Goal: Task Accomplishment & Management: Manage account settings

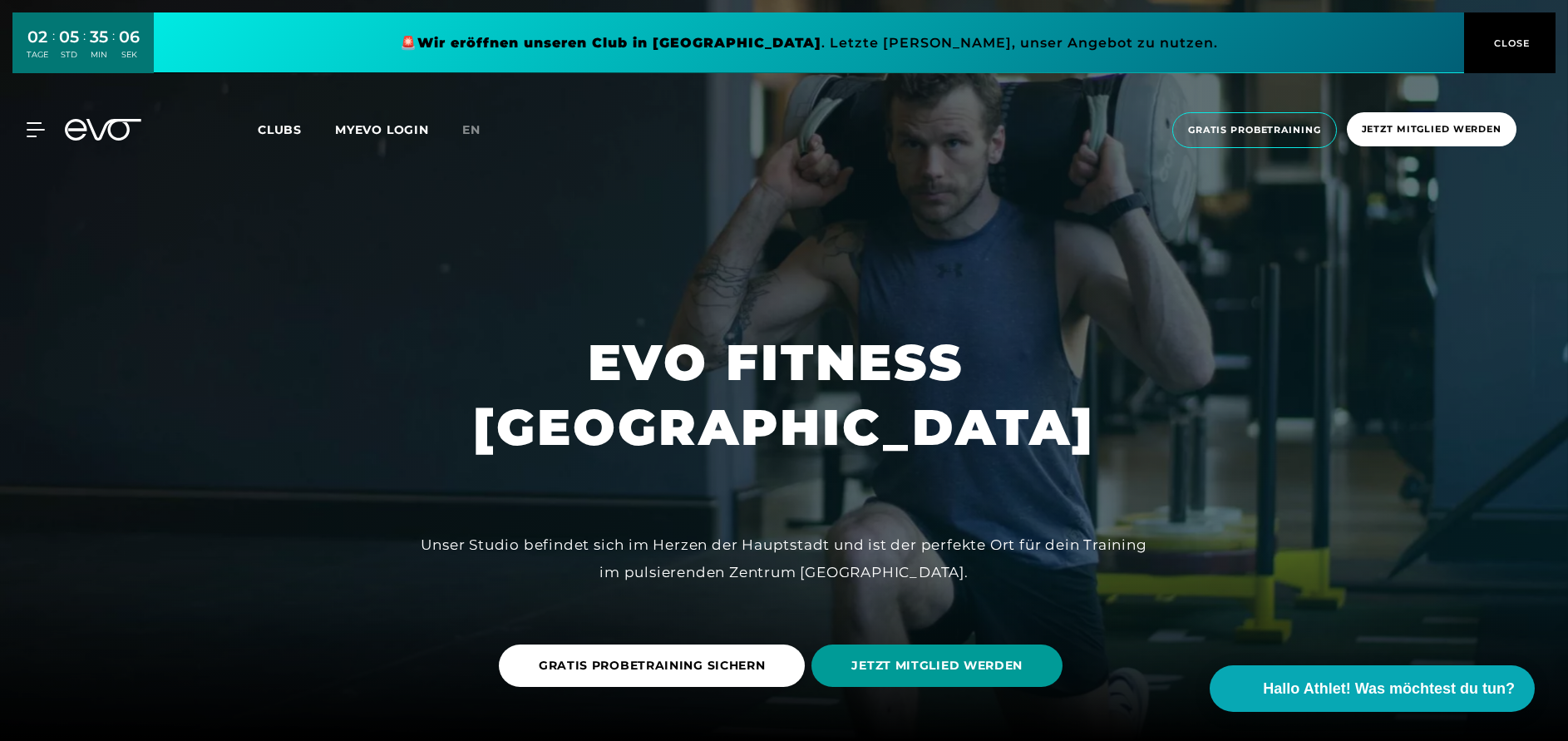
click at [994, 671] on span "JETZT MITGLIED WERDEN" at bounding box center [936, 665] width 171 height 17
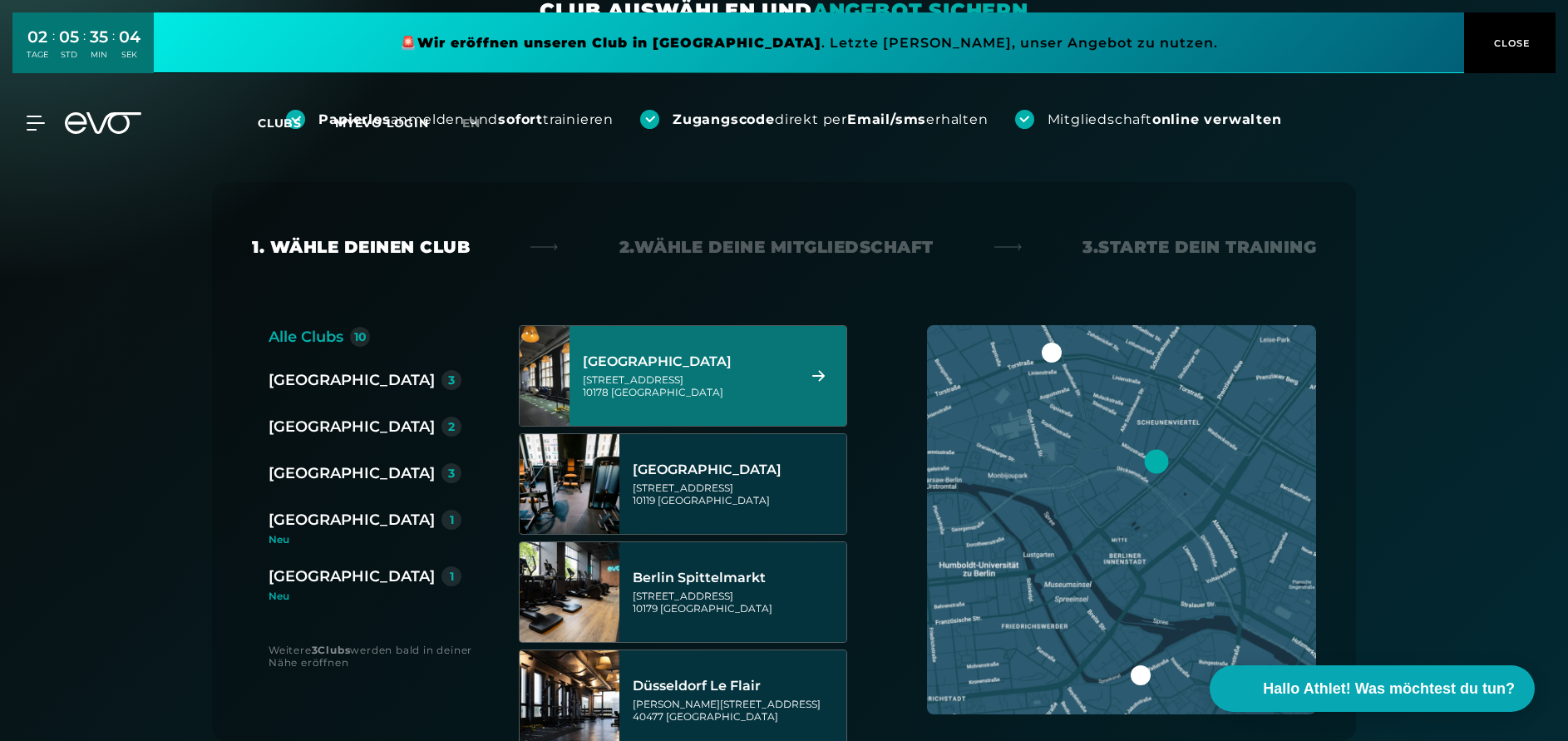
scroll to position [337, 0]
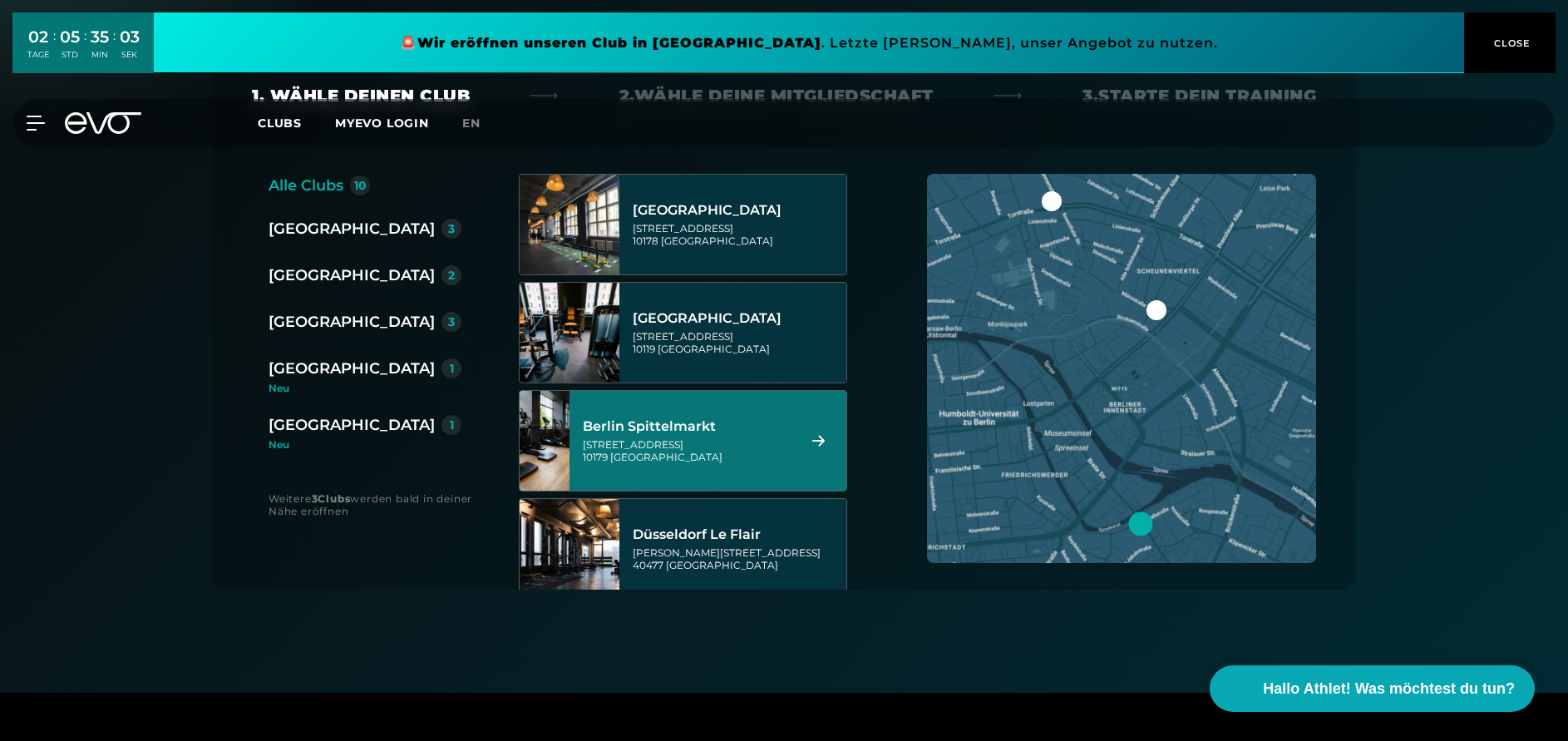
click at [711, 431] on div "Berlin Spittelmarkt" at bounding box center [686, 427] width 209 height 17
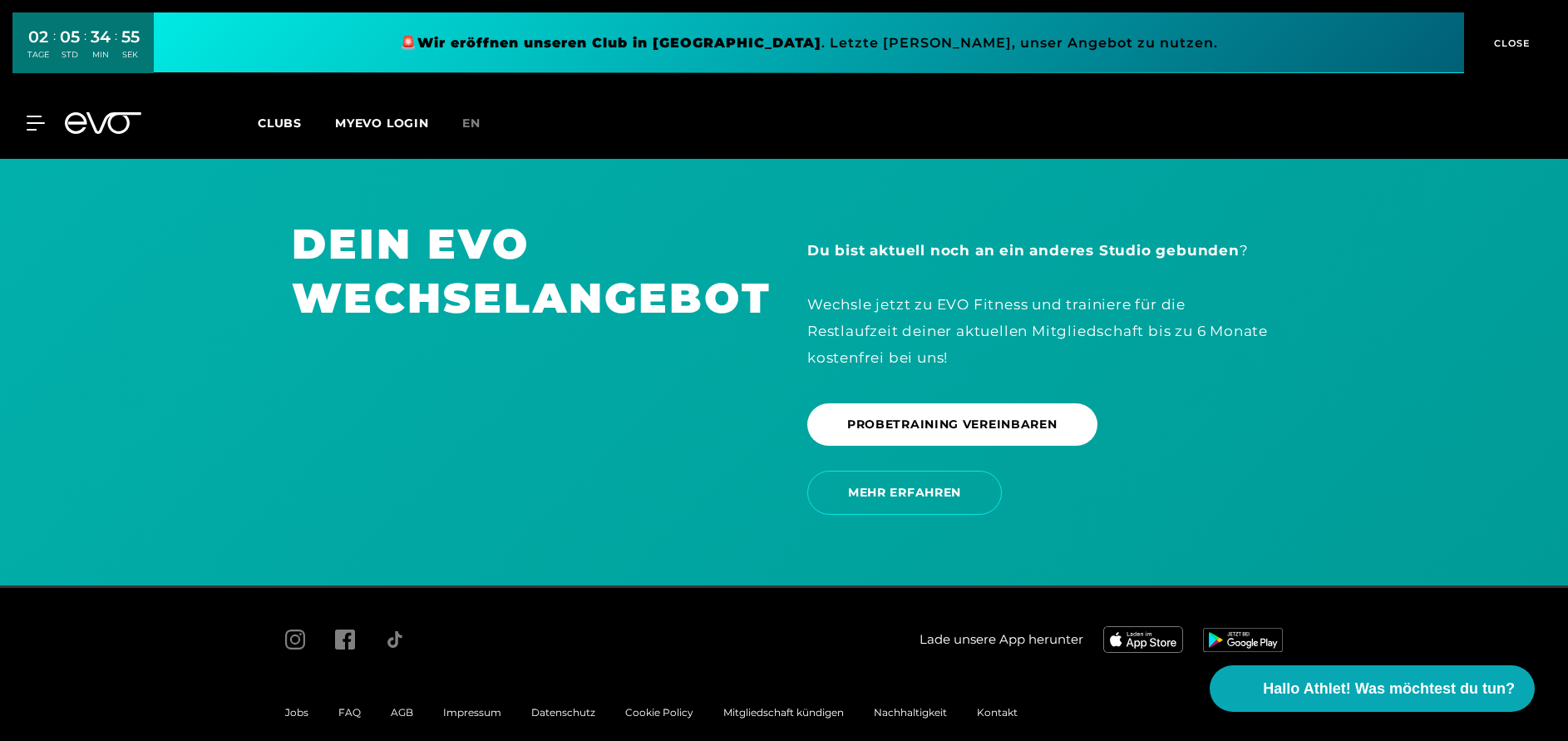
scroll to position [3448, 0]
click at [804, 706] on span "Mitgliedschaft kündigen" at bounding box center [783, 712] width 121 height 13
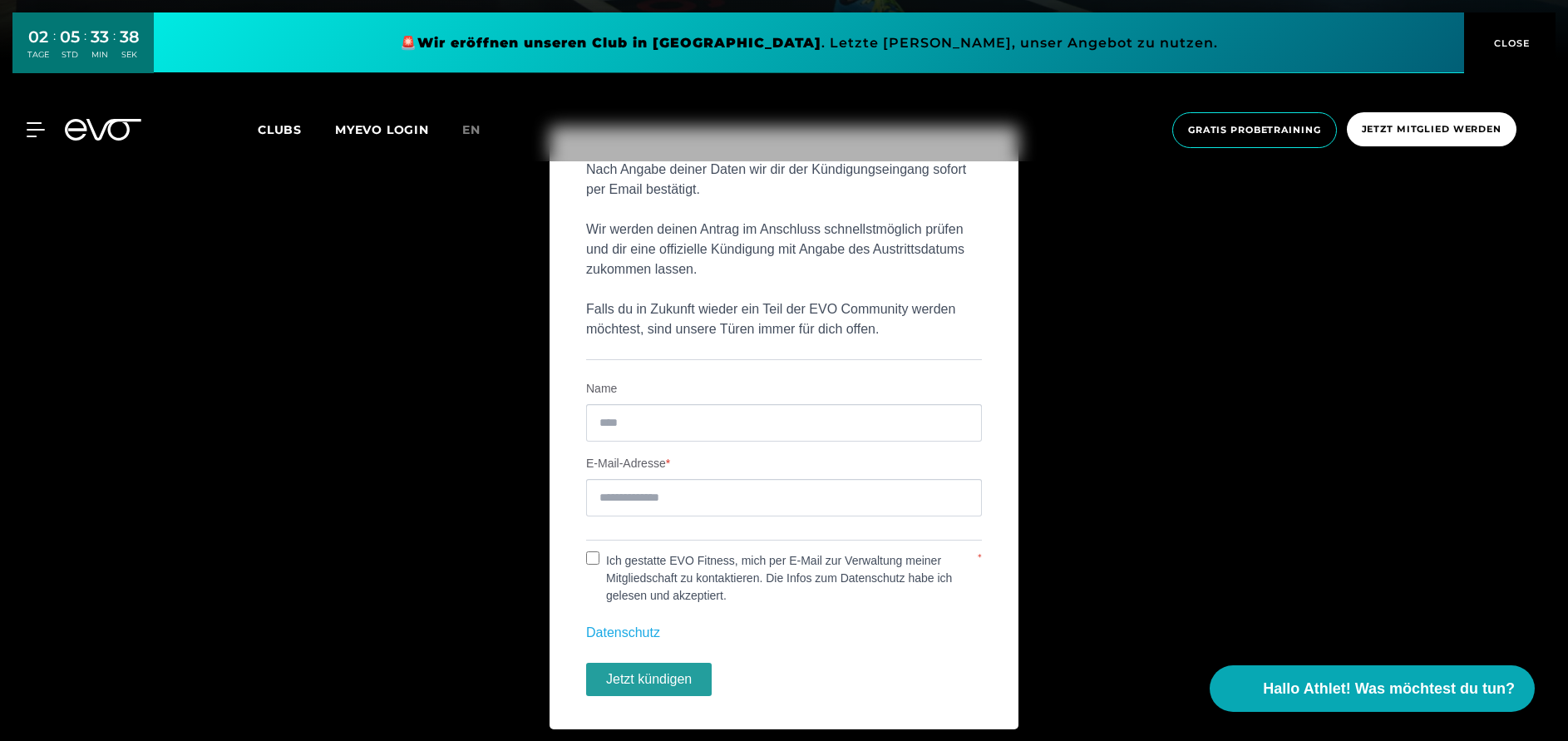
scroll to position [681, 0]
click at [640, 430] on input "Name" at bounding box center [784, 423] width 396 height 38
type input "*****"
type input "**********"
click at [671, 680] on button "Jetzt kündigen" at bounding box center [649, 679] width 125 height 33
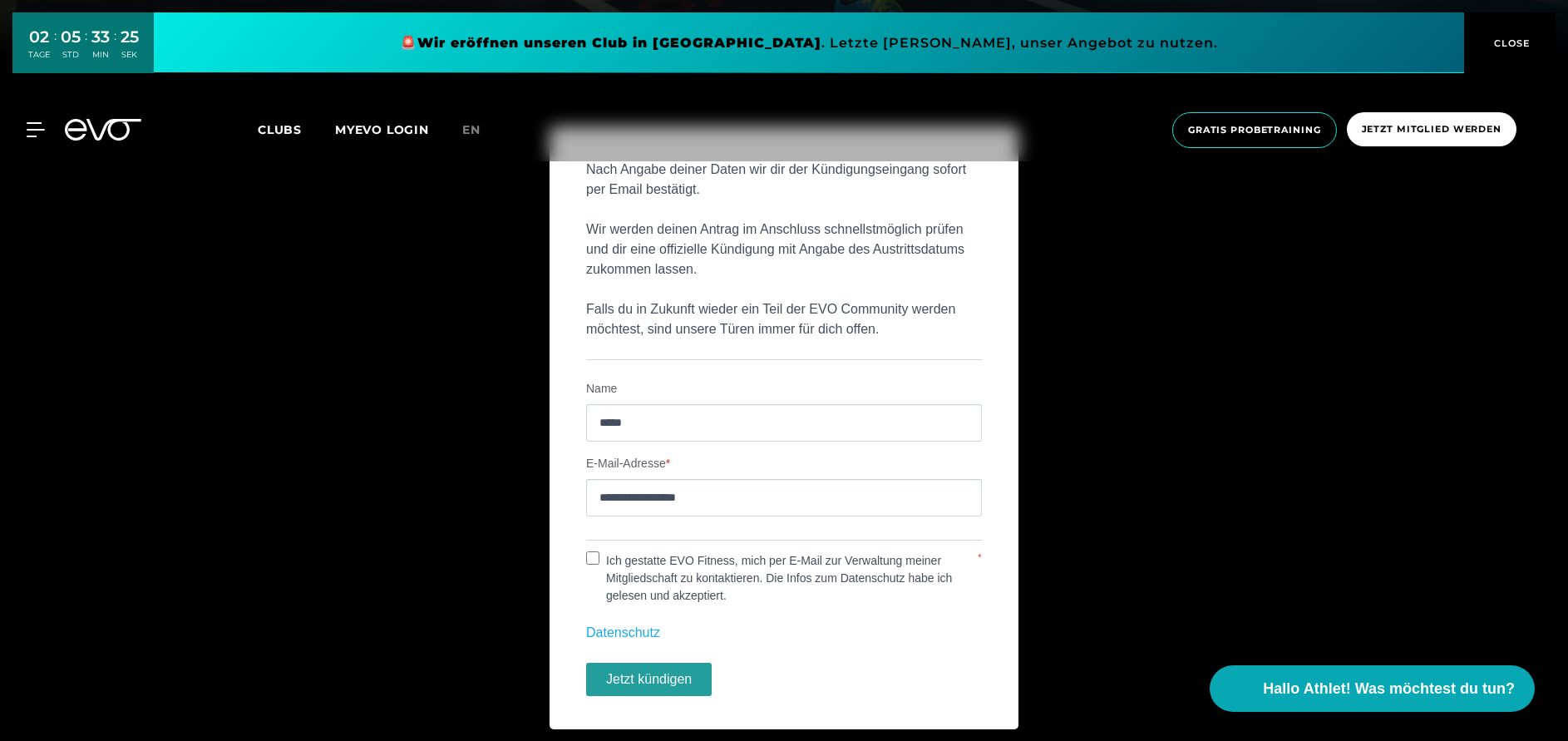
click at [609, 559] on label "Ich gestatte EVO Fitness, mich per E-Mail zur Verwaltung meiner Mitgliedschaft …" at bounding box center [788, 578] width 376 height 52
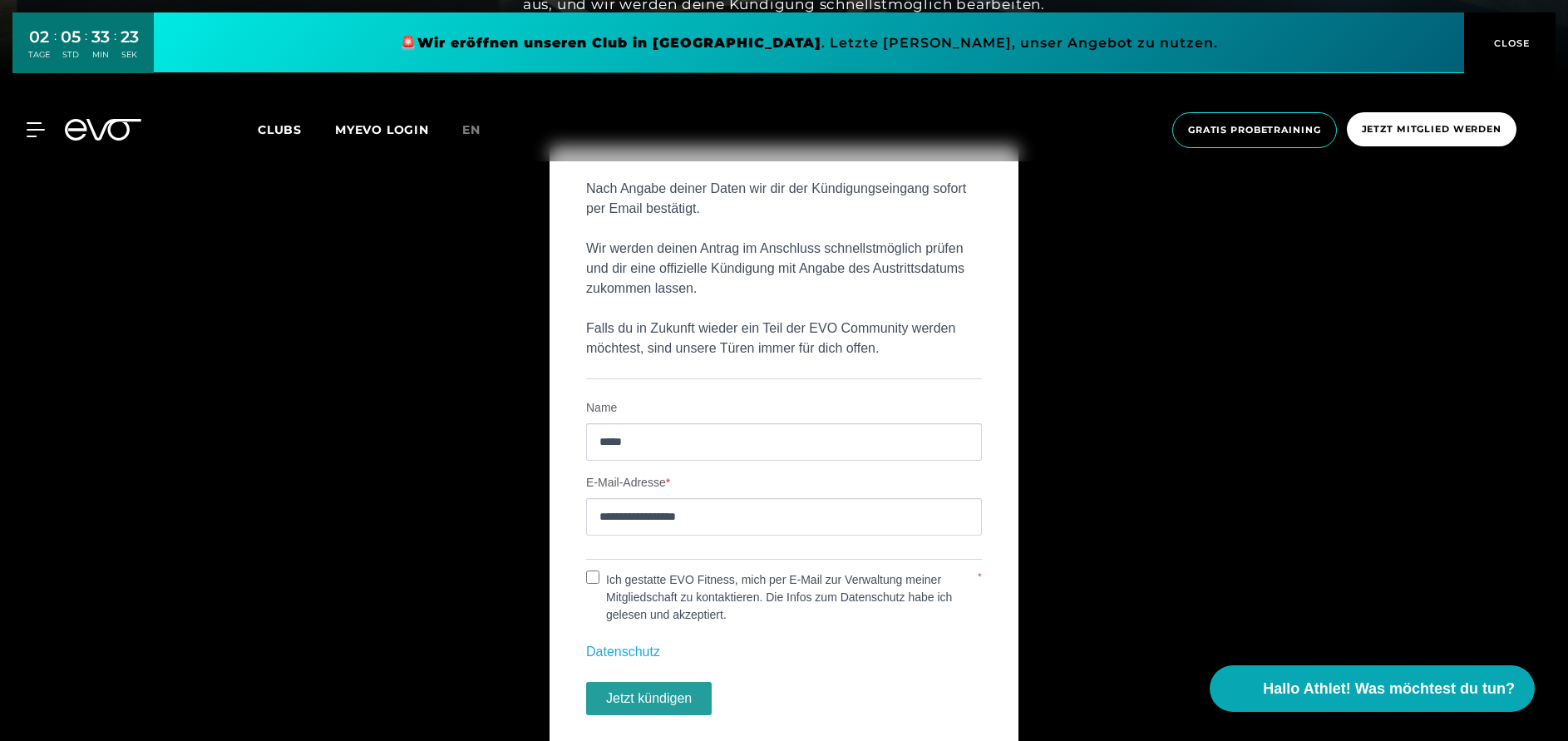
scroll to position [665, 0]
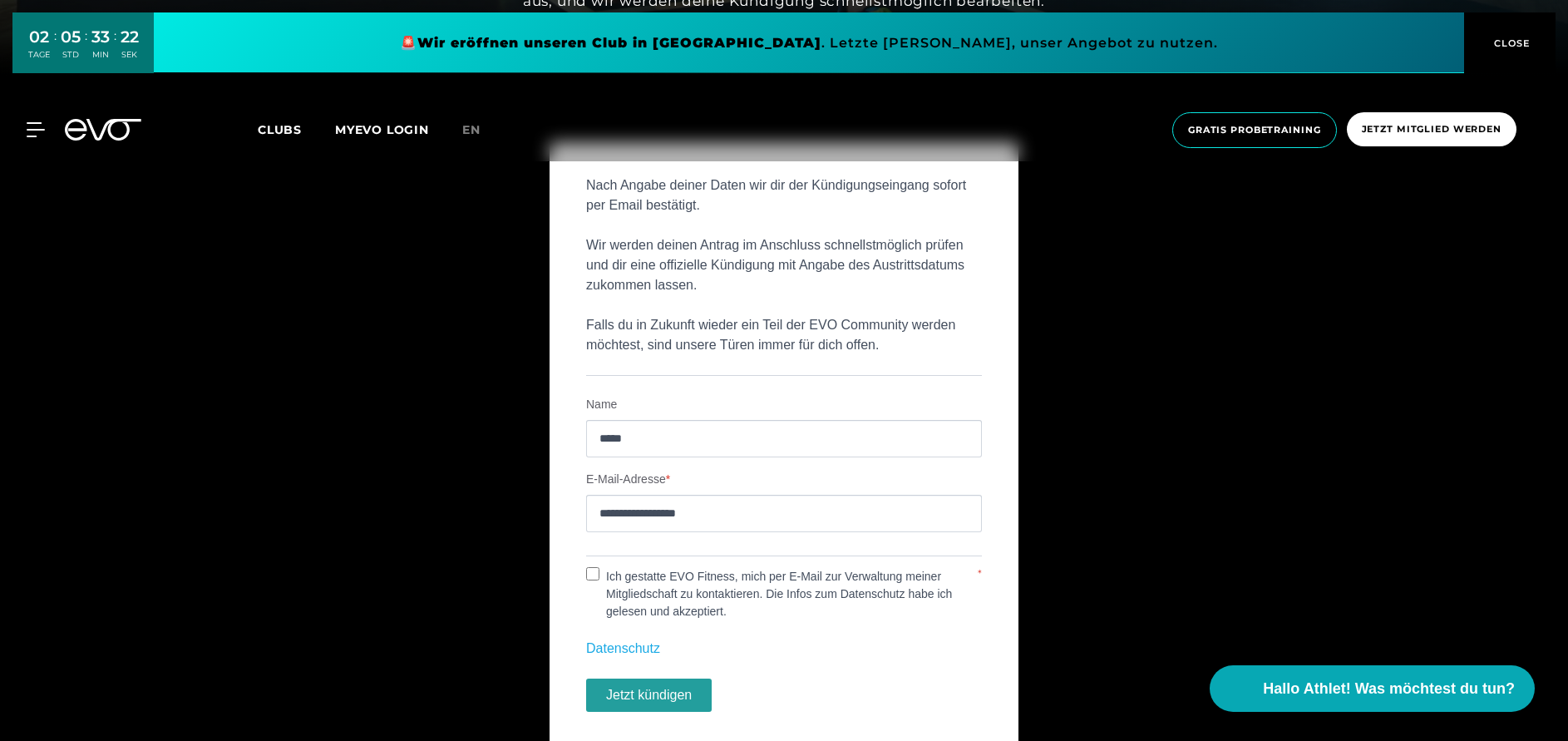
click at [667, 689] on button "Jetzt kündigen" at bounding box center [649, 694] width 125 height 33
